Goal: Transaction & Acquisition: Purchase product/service

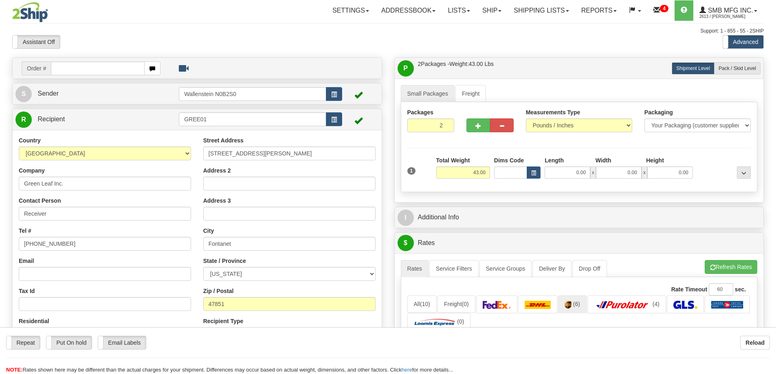
select select "0"
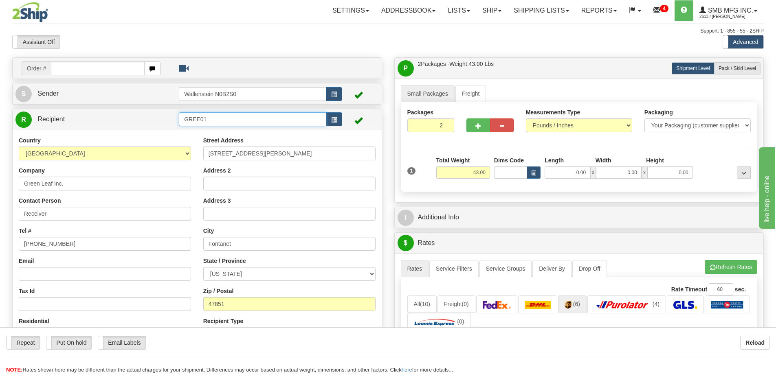
drag, startPoint x: 222, startPoint y: 123, endPoint x: 106, endPoint y: 122, distance: 116.0
click at [106, 122] on tr "R Recipient GREE01" at bounding box center [196, 119] width 363 height 17
click at [198, 133] on div "CANP01" at bounding box center [251, 131] width 140 height 9
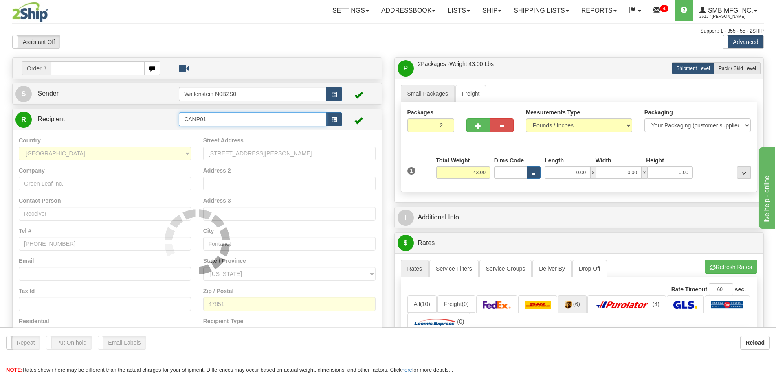
type input "CANP01"
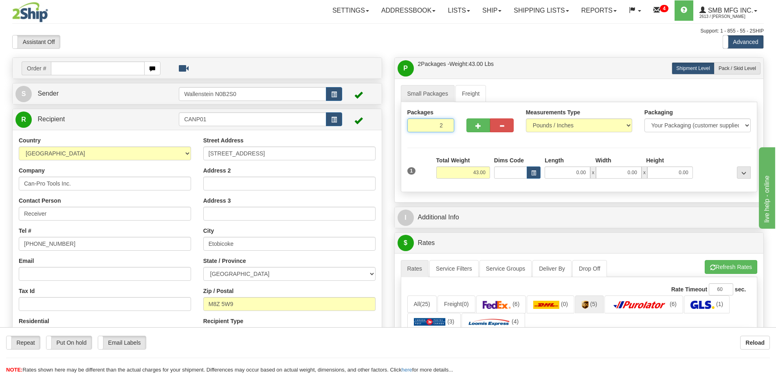
click at [434, 127] on input "2" at bounding box center [430, 125] width 47 height 14
type input "1"
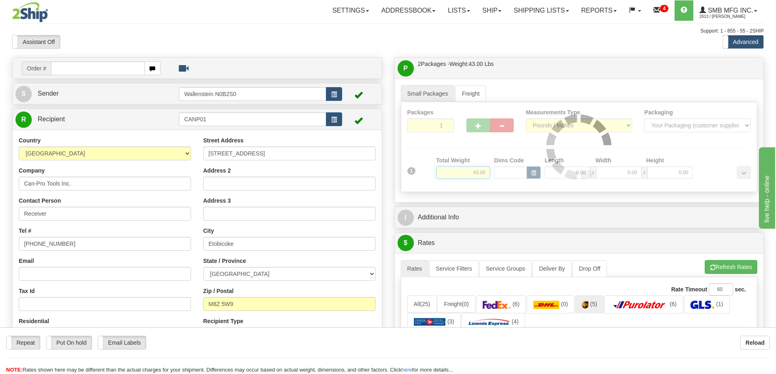
click at [462, 174] on div "Packages 1 1 Measurements Type" at bounding box center [579, 147] width 357 height 90
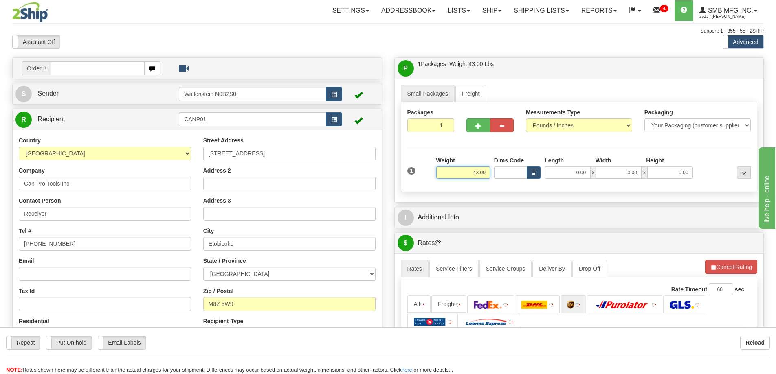
click at [465, 173] on input "43.00" at bounding box center [463, 173] width 54 height 12
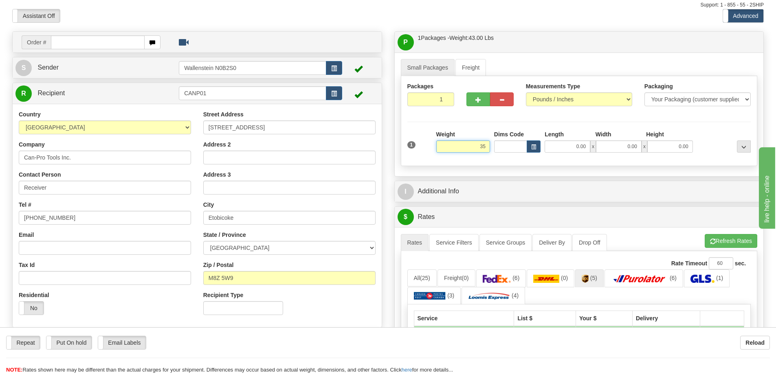
scroll to position [81, 0]
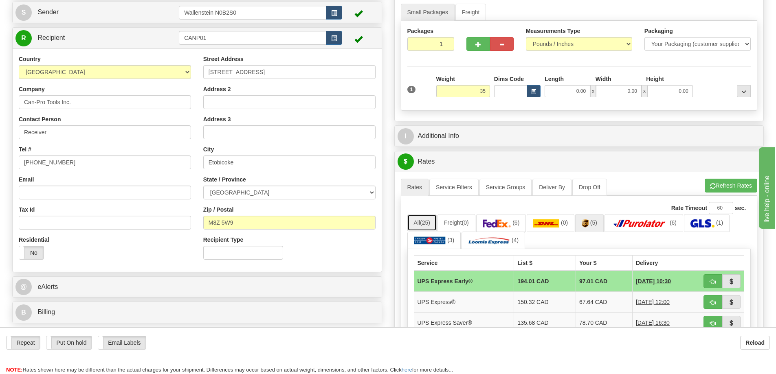
type input "35.00"
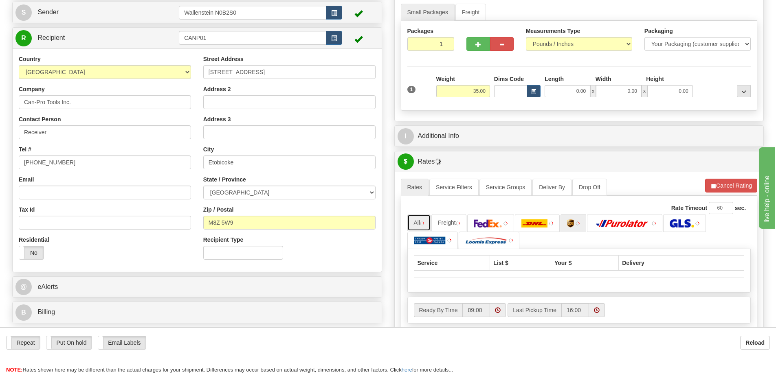
click at [421, 219] on link "All" at bounding box center [419, 222] width 24 height 17
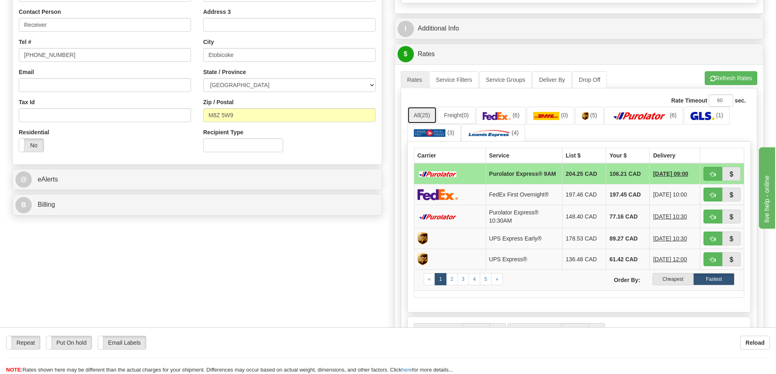
scroll to position [204, 0]
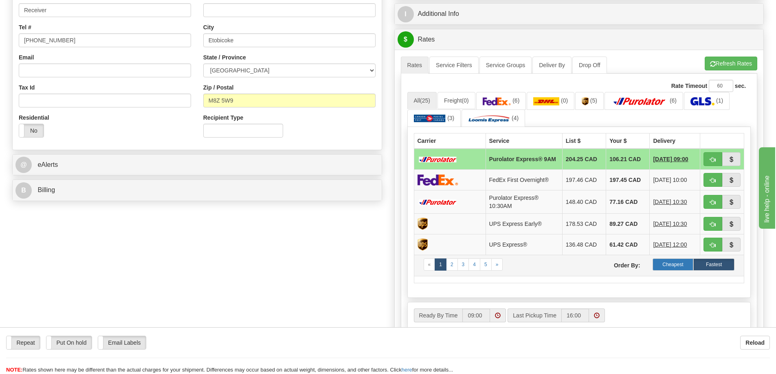
click at [669, 266] on label "Cheapest" at bounding box center [672, 265] width 41 height 12
